Goal: Navigation & Orientation: Find specific page/section

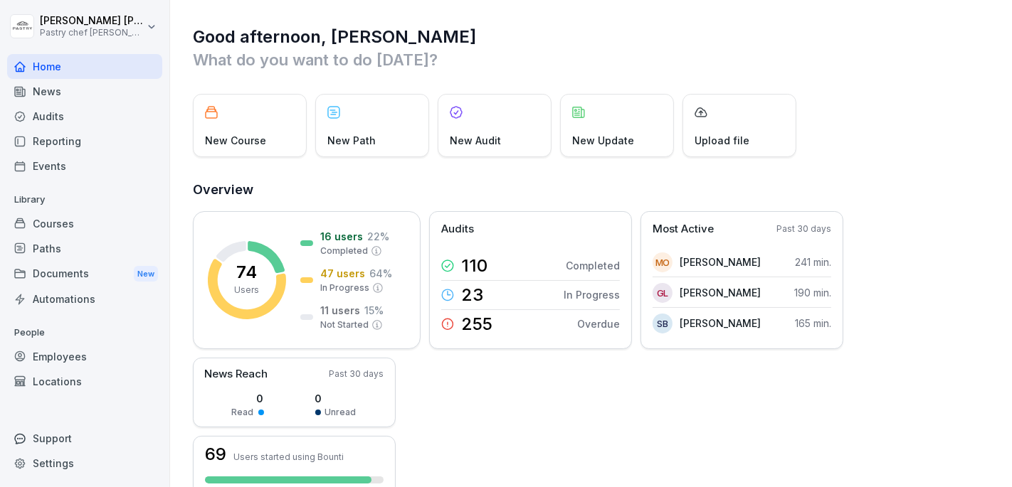
click at [105, 221] on div "Courses" at bounding box center [84, 223] width 155 height 25
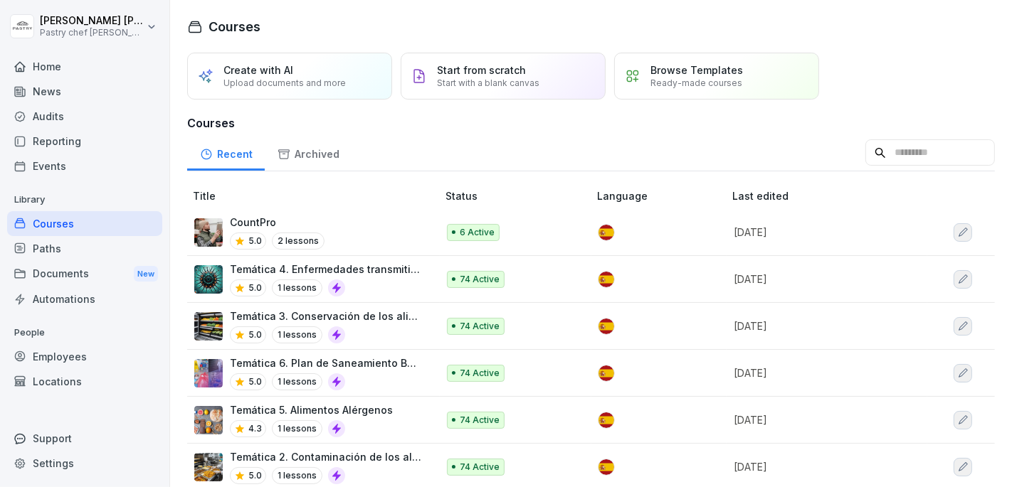
click at [378, 223] on div "CountPro 5.0 2 lessons" at bounding box center [308, 232] width 228 height 35
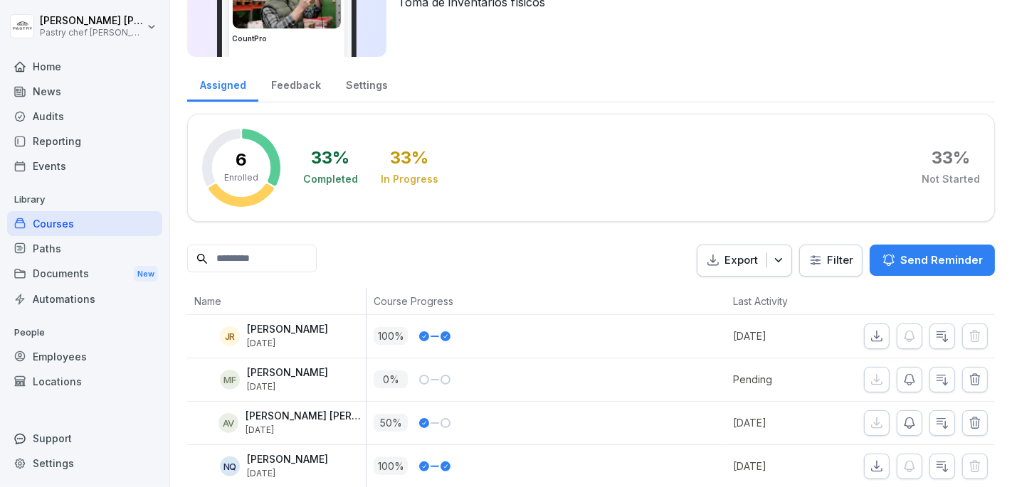
scroll to position [108, 0]
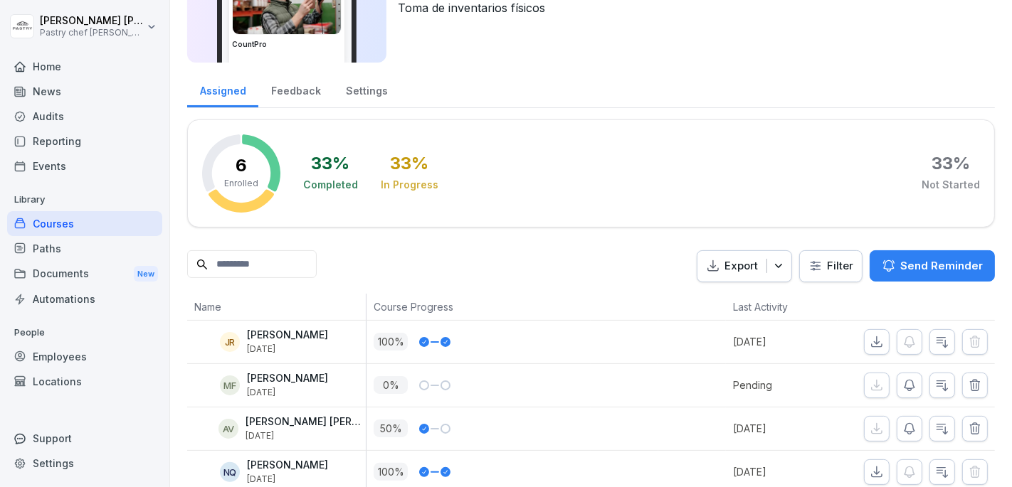
click at [276, 85] on div "Feedback" at bounding box center [295, 89] width 75 height 36
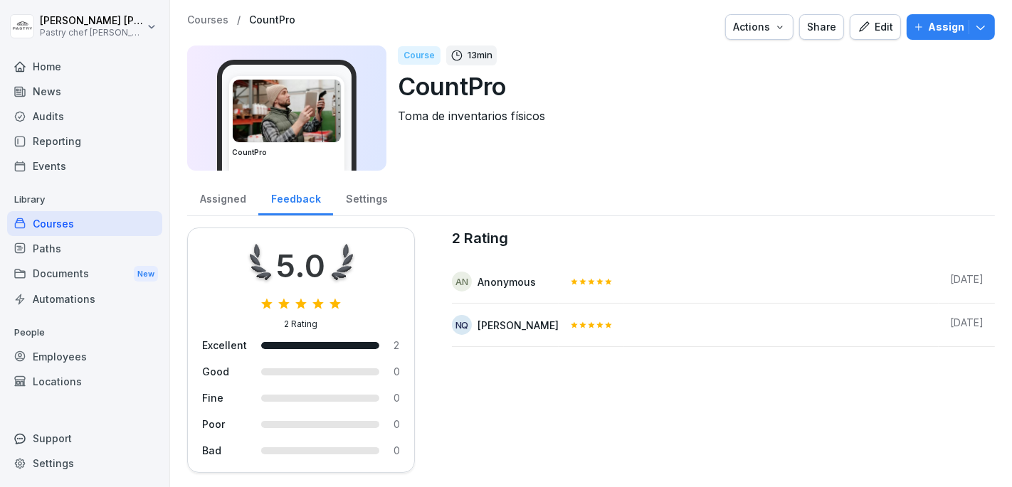
click at [233, 192] on div "Assigned" at bounding box center [222, 197] width 71 height 36
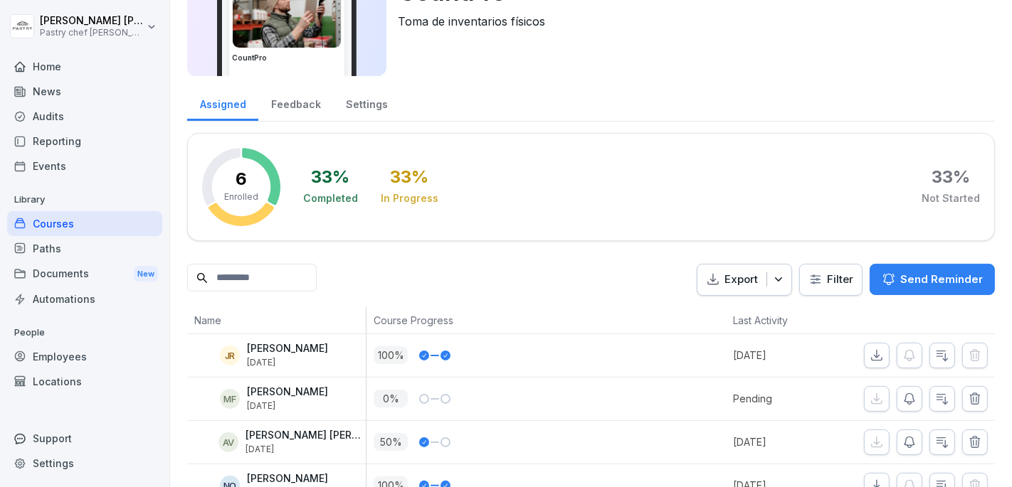
scroll to position [211, 0]
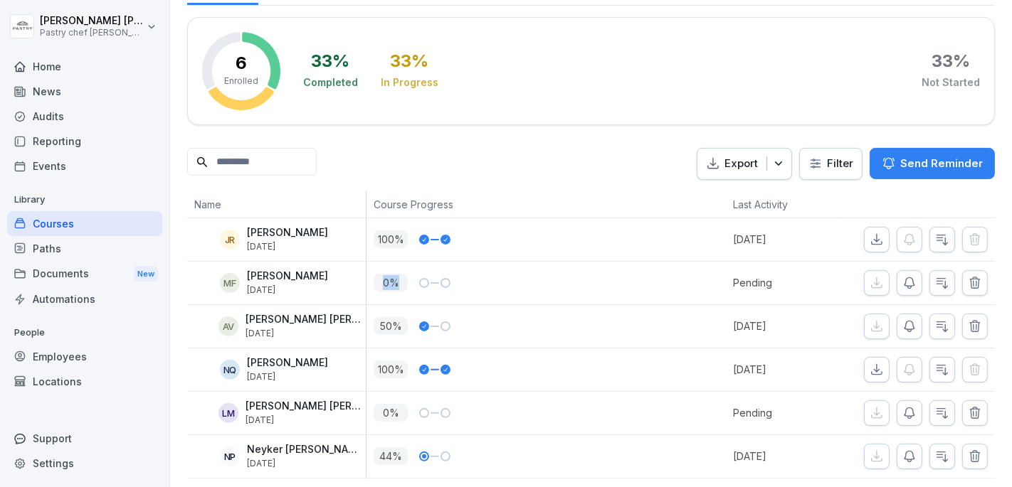
drag, startPoint x: 376, startPoint y: 275, endPoint x: 418, endPoint y: 283, distance: 42.0
click at [418, 283] on div "0 %" at bounding box center [482, 283] width 217 height 18
click at [91, 271] on div "Documents New" at bounding box center [84, 274] width 155 height 26
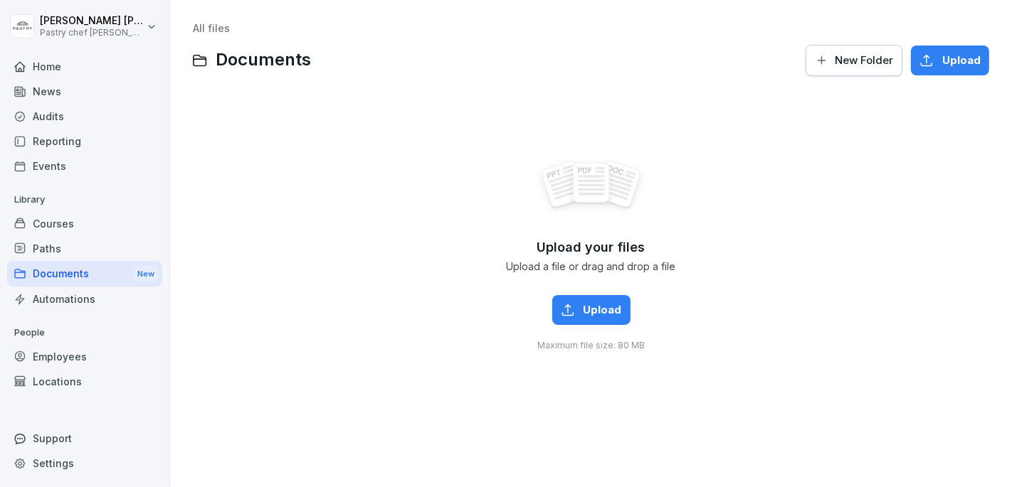
click at [861, 54] on span "New Folder" at bounding box center [864, 61] width 58 height 16
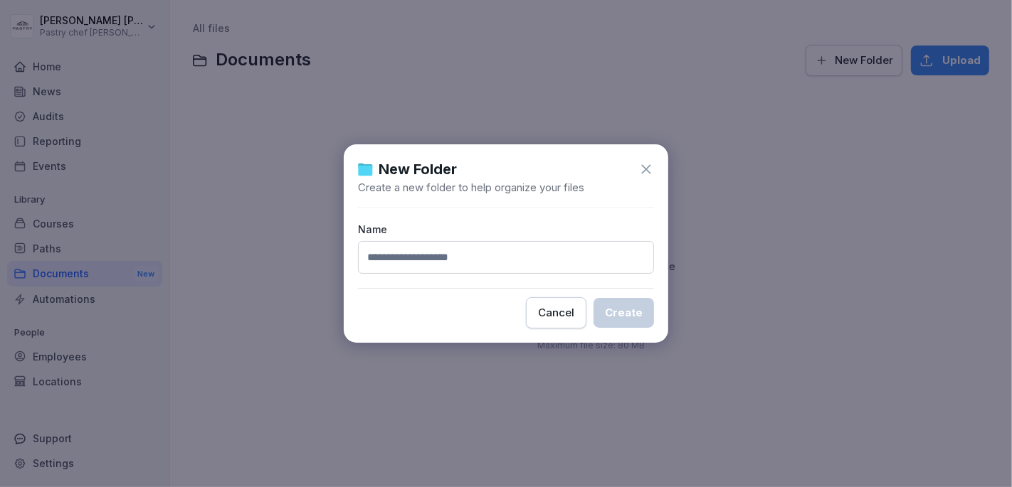
click at [653, 169] on icon at bounding box center [646, 170] width 16 height 16
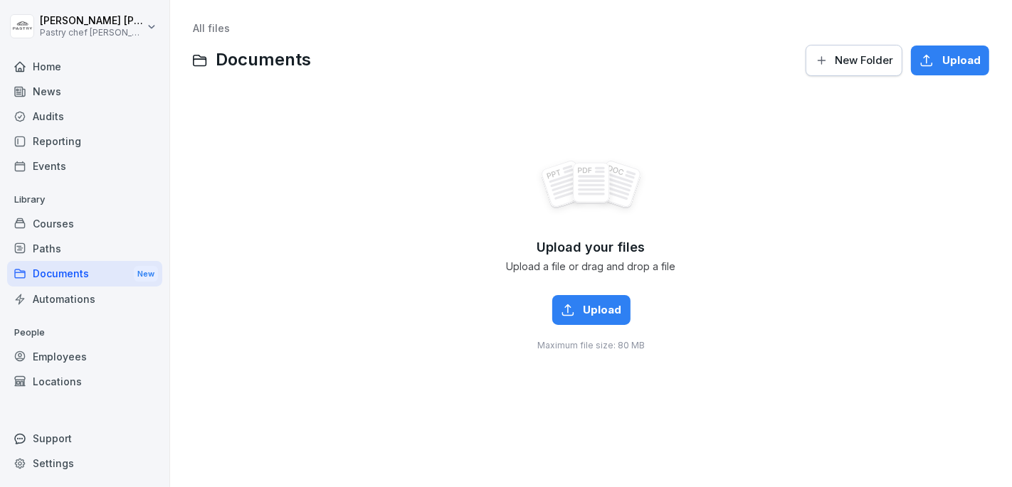
click at [53, 434] on div "Support" at bounding box center [84, 438] width 155 height 25
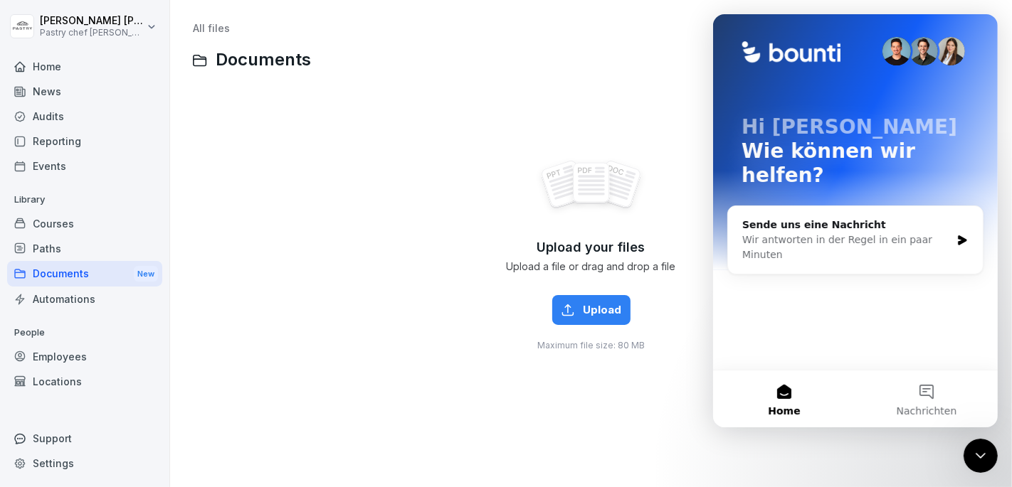
click at [974, 460] on icon "Intercom-Nachrichtendienst schließen" at bounding box center [979, 455] width 17 height 17
